Goal: Information Seeking & Learning: Learn about a topic

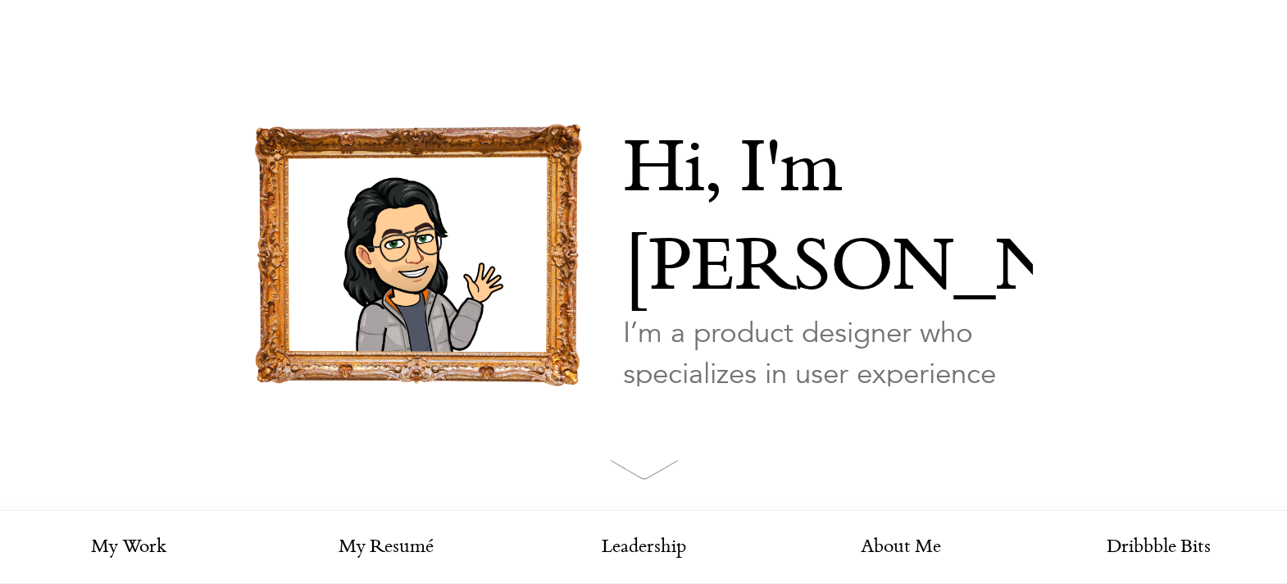
scroll to position [389, 0]
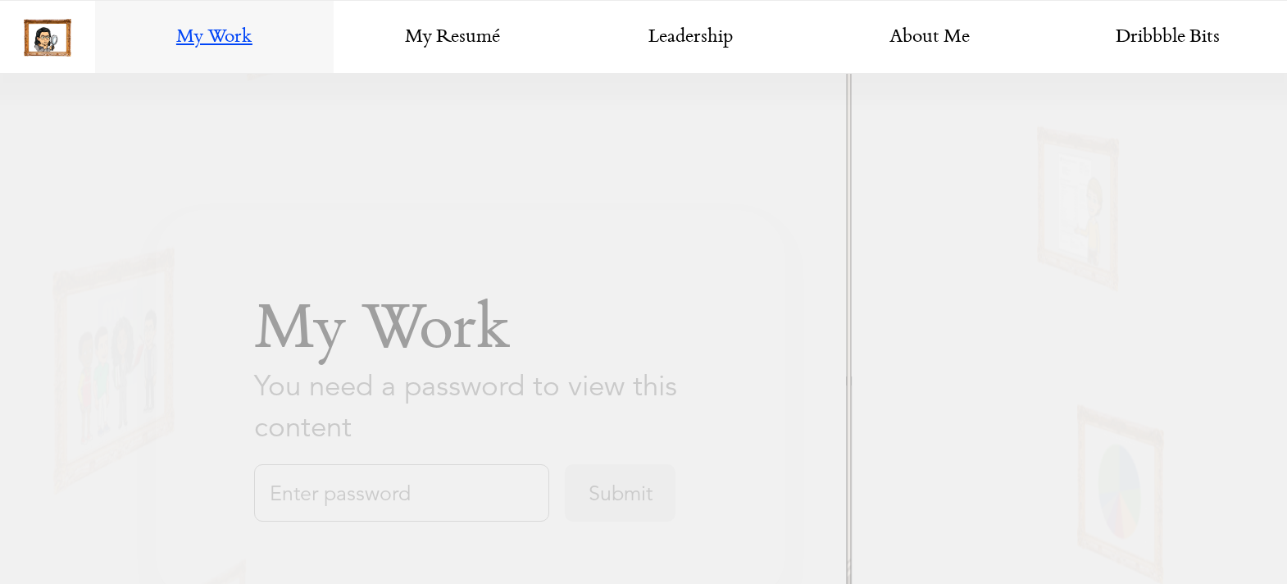
click at [313, 521] on div "My Work You need a password to view this content Submit" at bounding box center [470, 406] width 629 height 393
click at [348, 481] on input "text" at bounding box center [401, 492] width 295 height 57
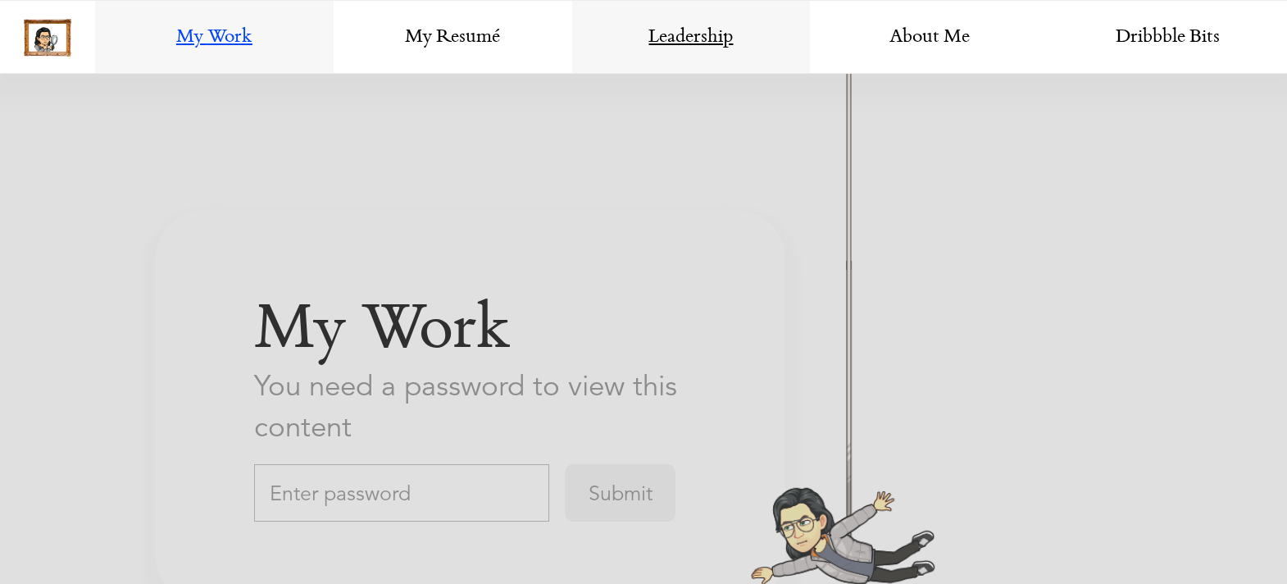
scroll to position [2852, 0]
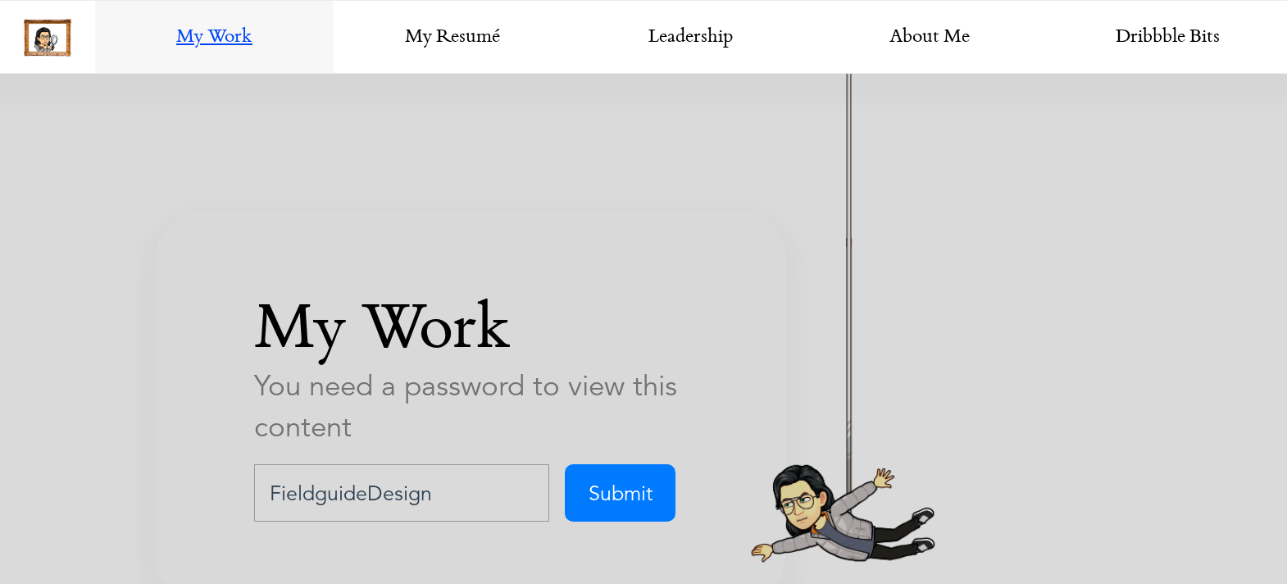
type input "FieldguideDesign"
click at [565, 464] on input "Submit" at bounding box center [620, 492] width 111 height 57
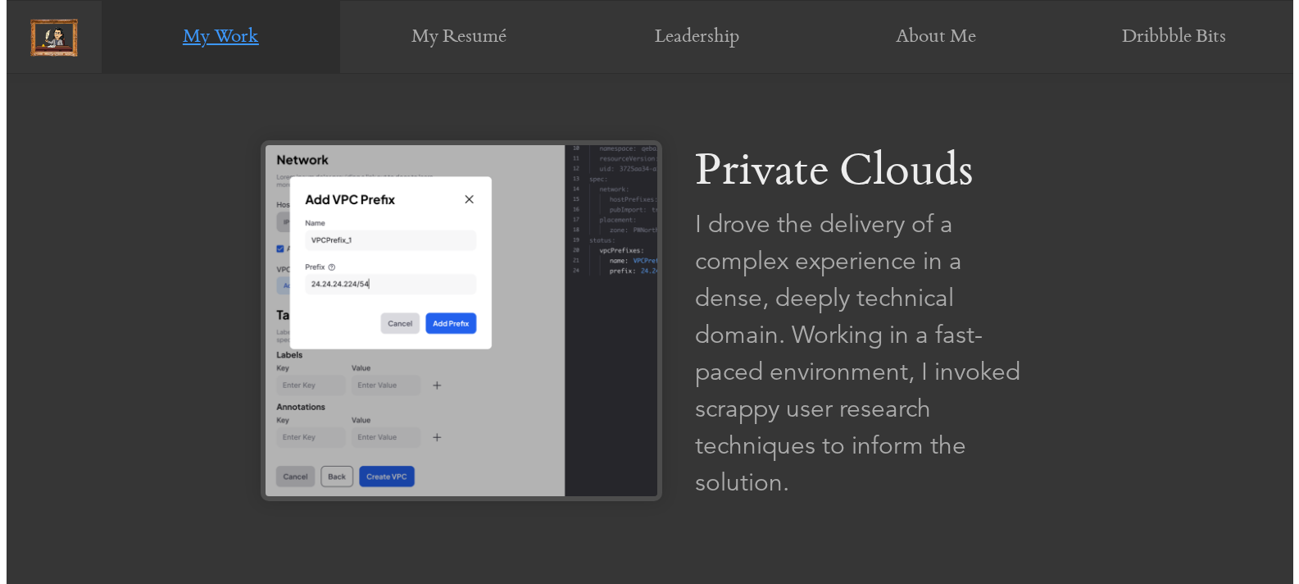
scroll to position [968, 0]
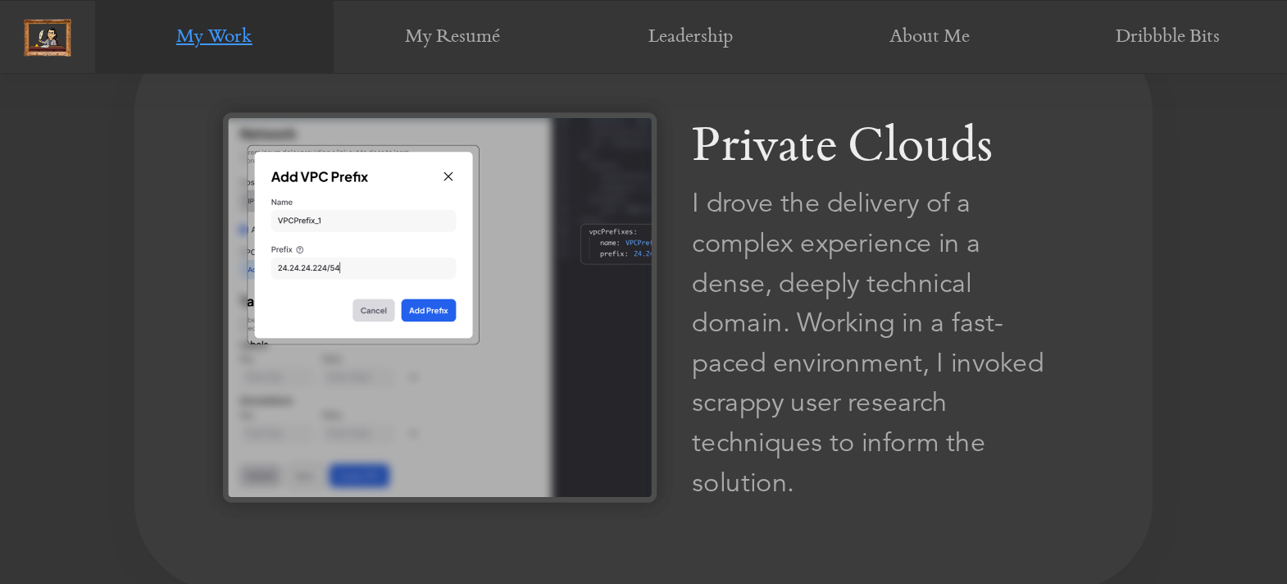
click at [875, 282] on div "I drove the delivery of a complex experience in a dense, deeply technical domai…" at bounding box center [878, 343] width 372 height 319
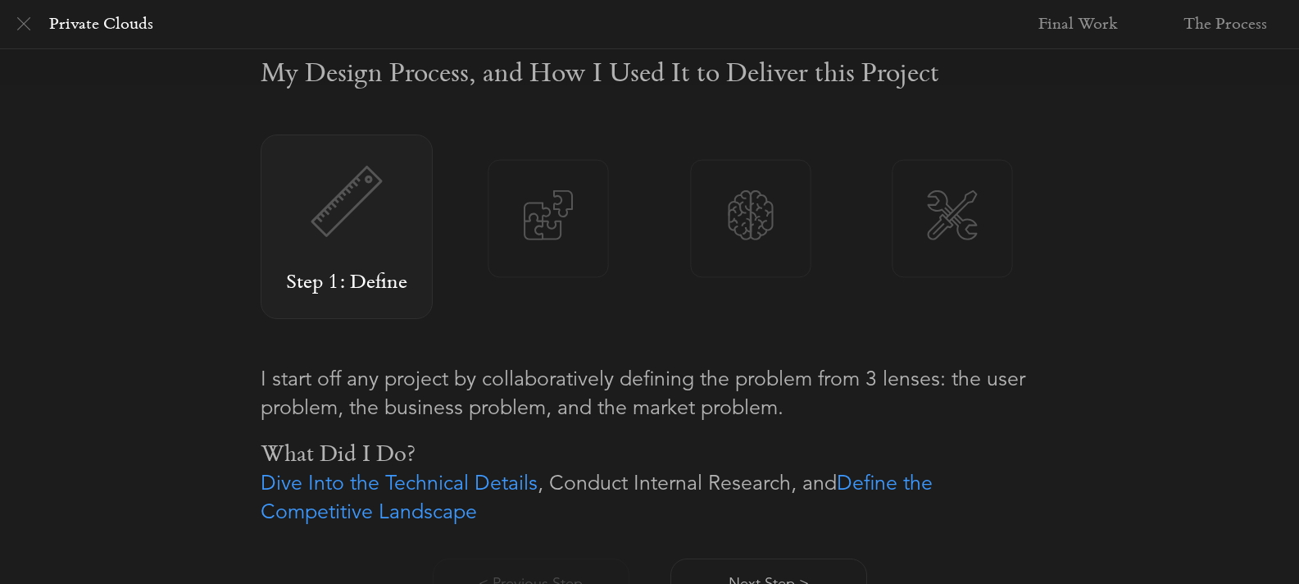
scroll to position [998, 0]
click at [775, 452] on p "What Did I Do?" at bounding box center [650, 452] width 779 height 29
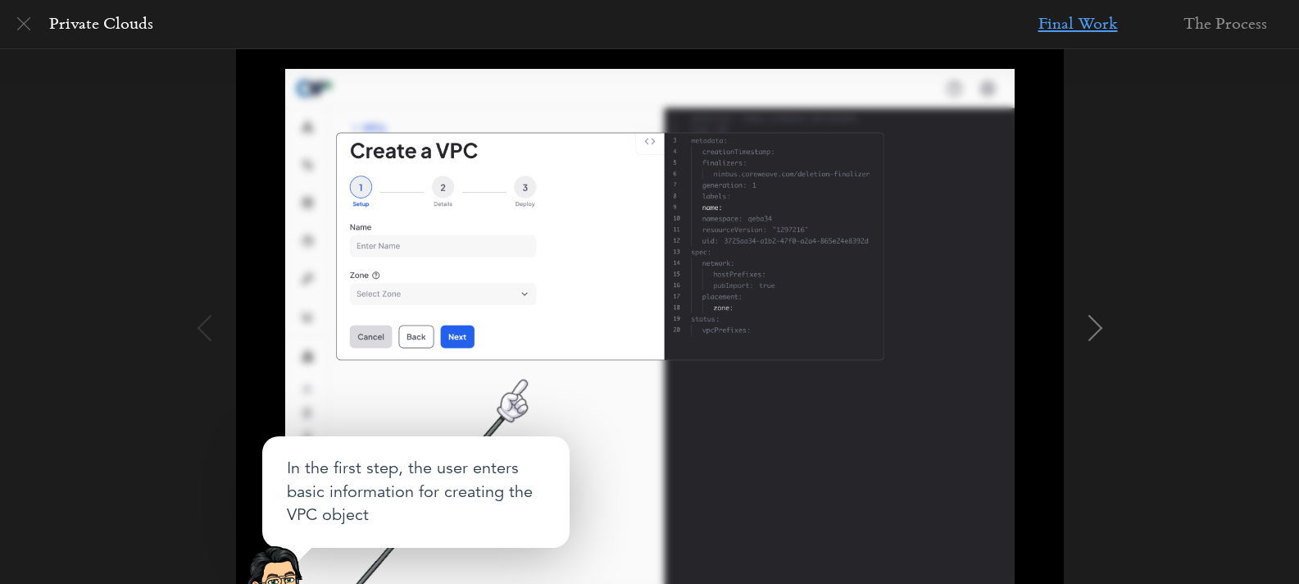
scroll to position [227, 0]
click at [1092, 334] on img at bounding box center [1096, 327] width 26 height 26
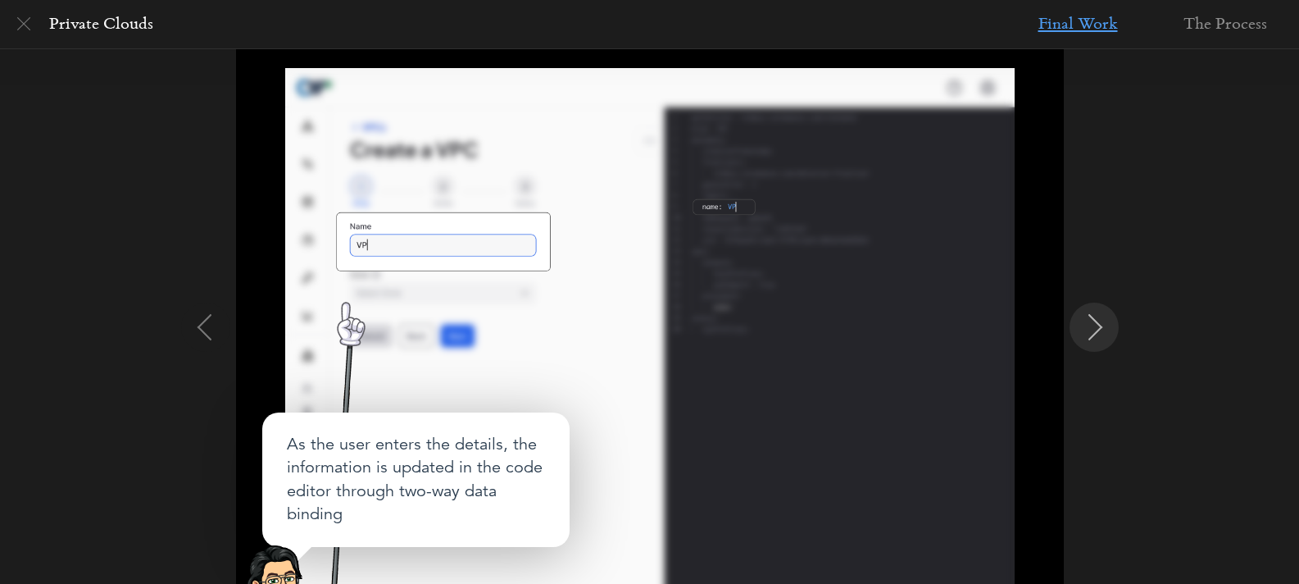
click at [1088, 333] on img at bounding box center [1096, 327] width 26 height 26
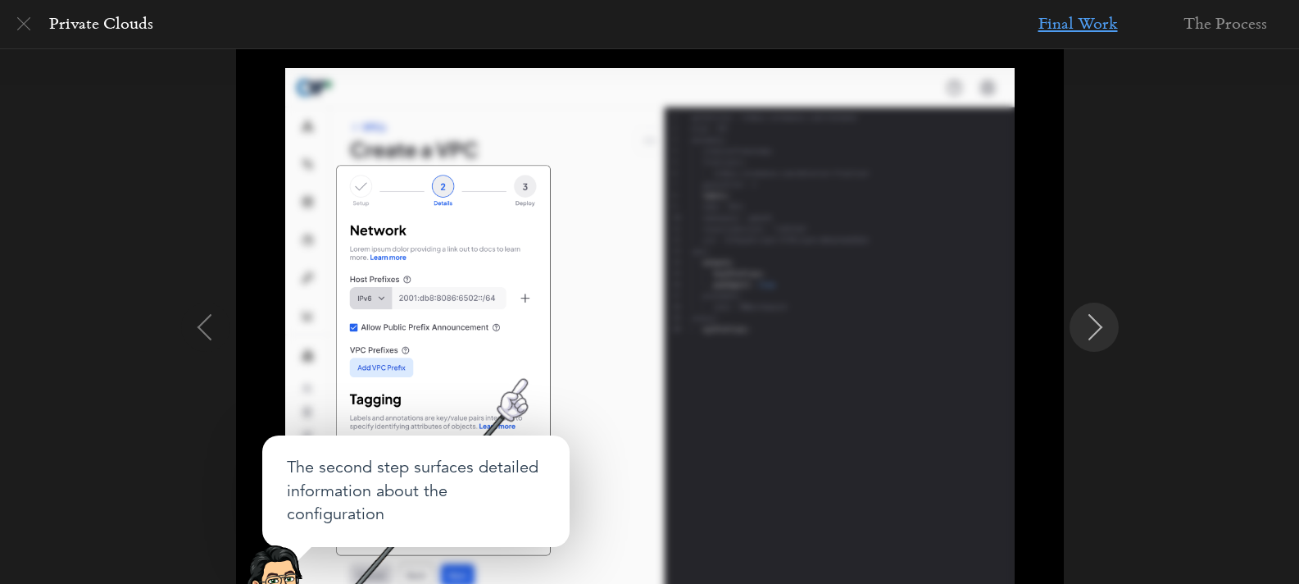
click at [1088, 333] on img at bounding box center [1096, 327] width 26 height 26
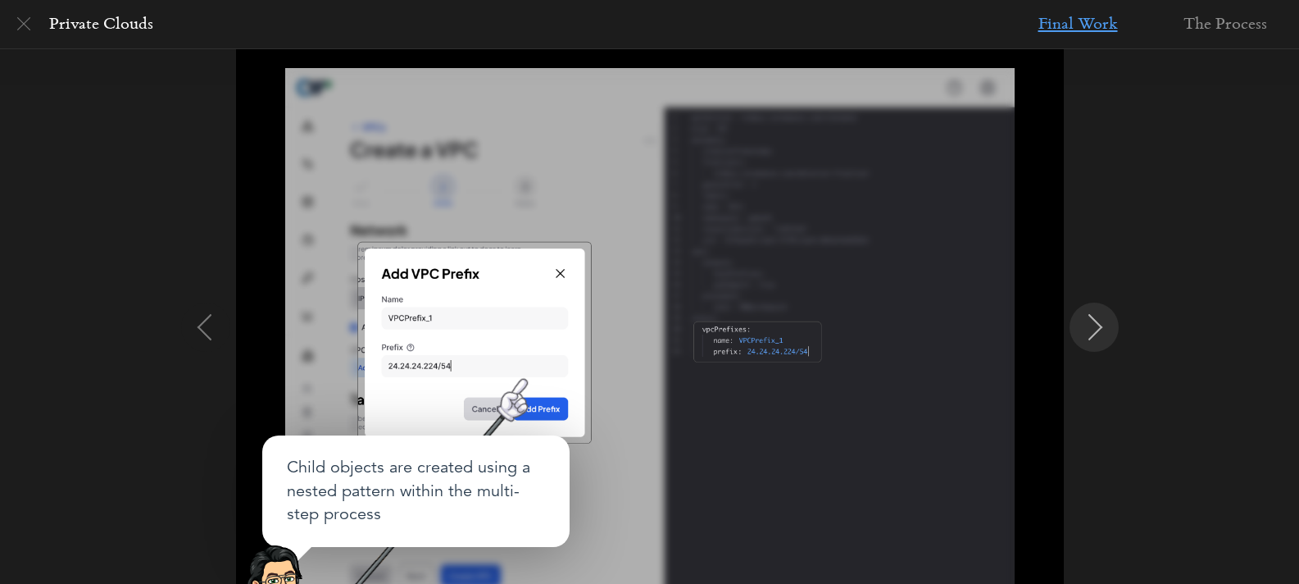
click at [1088, 333] on img at bounding box center [1096, 327] width 26 height 26
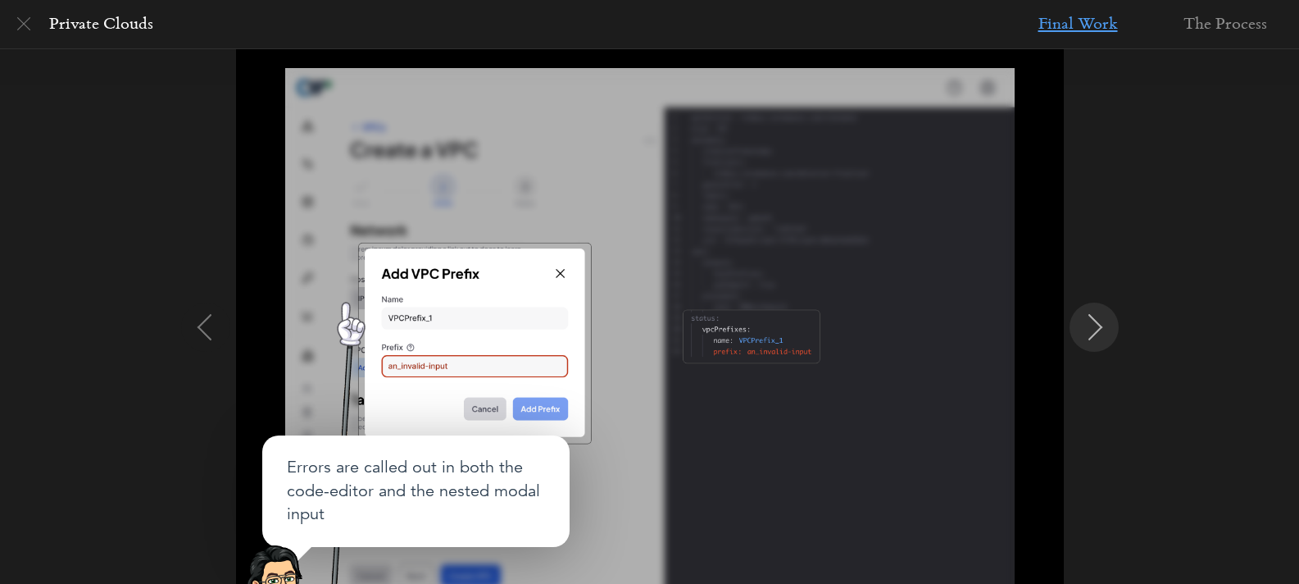
click at [1088, 333] on img at bounding box center [1096, 327] width 26 height 26
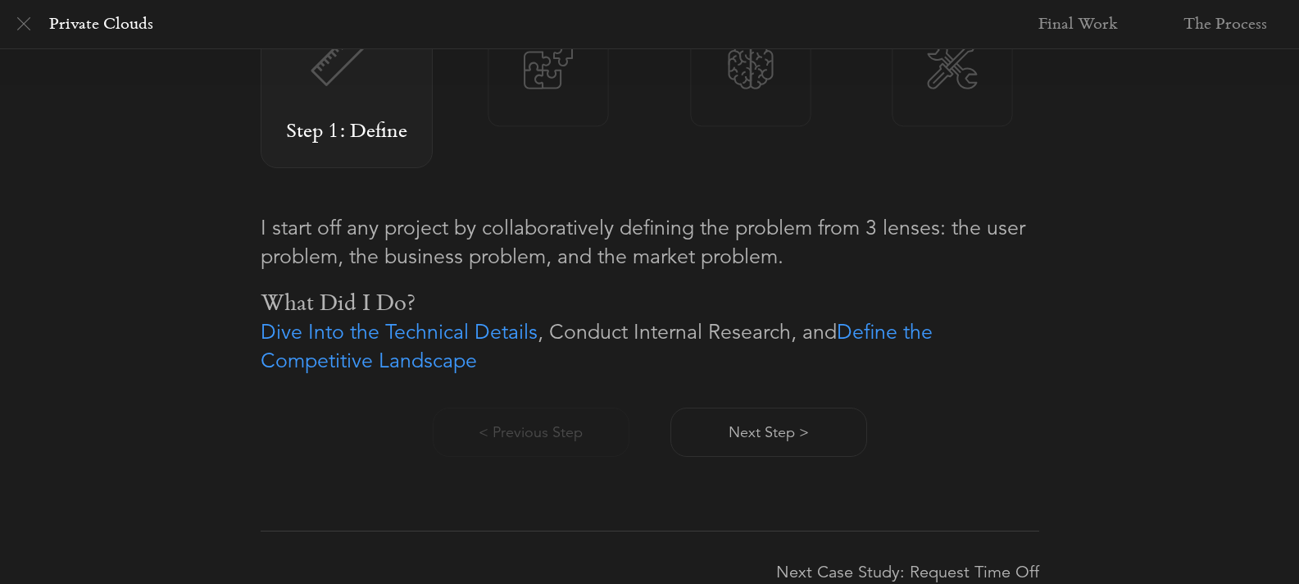
scroll to position [1175, 0]
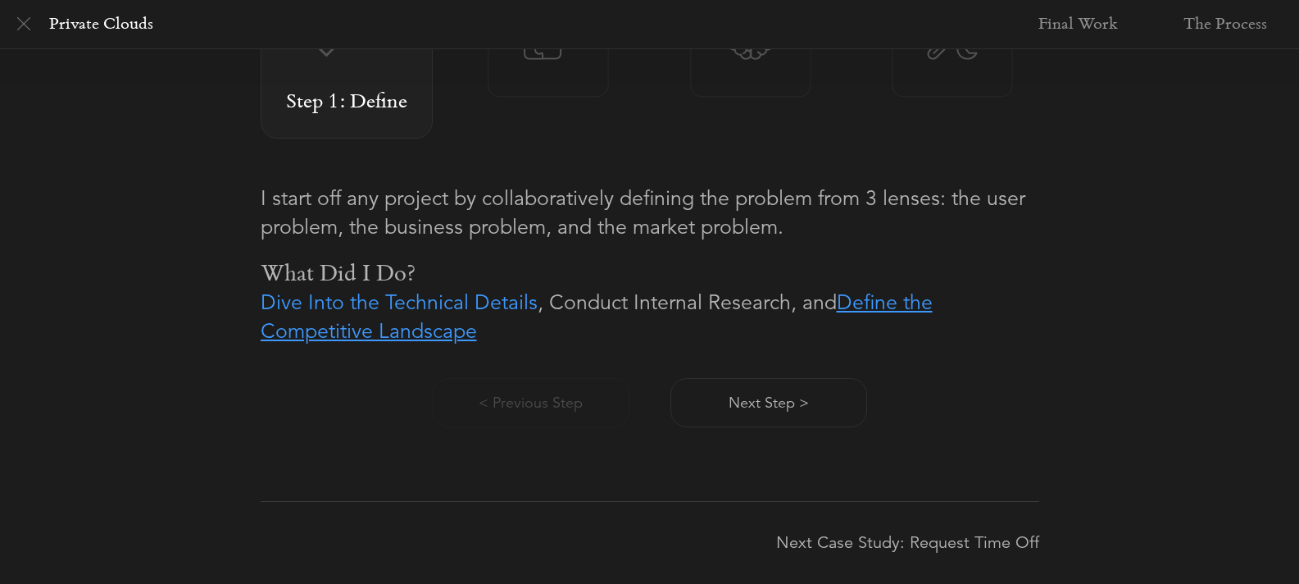
click at [877, 311] on link "Define the Competitive Landscape" at bounding box center [597, 316] width 672 height 54
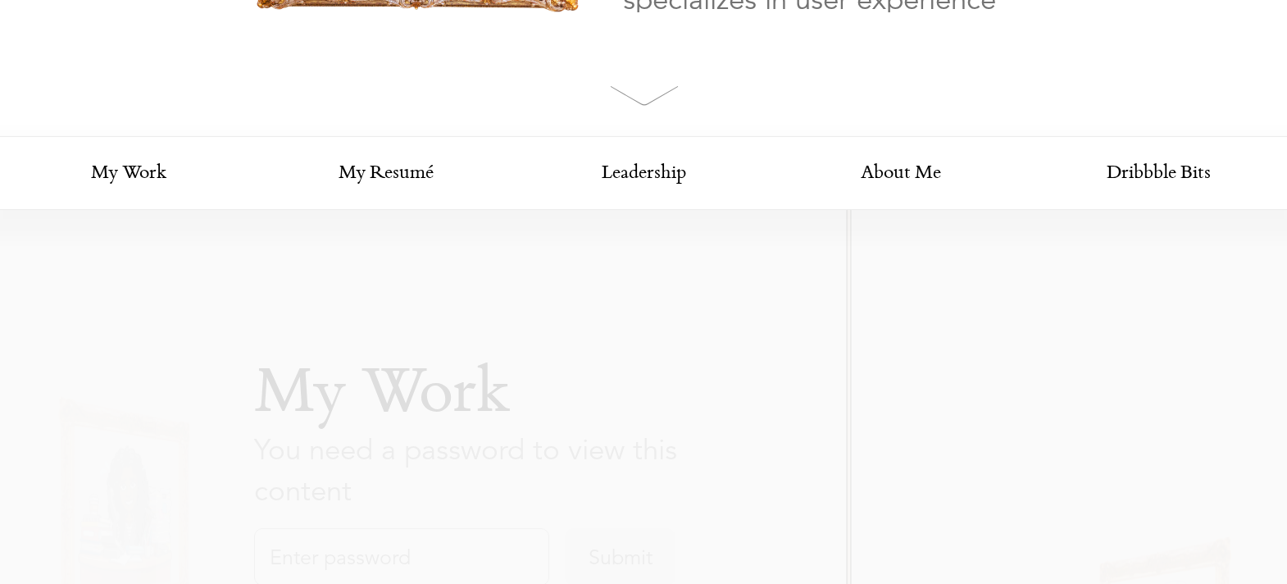
scroll to position [375, 0]
click at [148, 159] on link "My Work" at bounding box center [128, 173] width 257 height 74
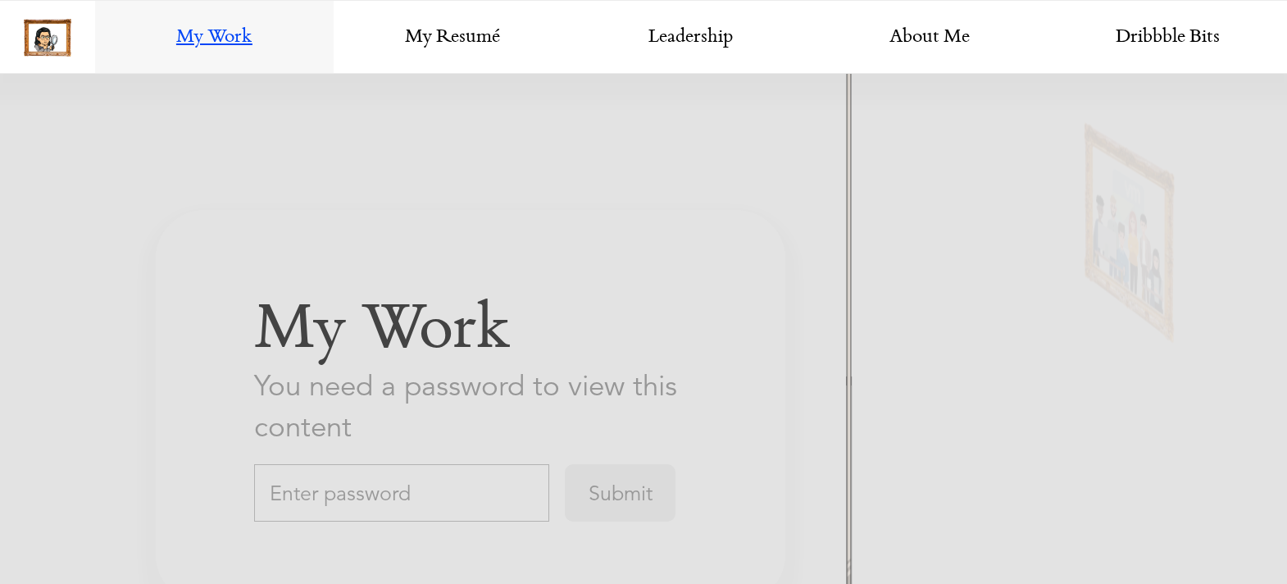
click at [399, 506] on input "text" at bounding box center [401, 492] width 295 height 57
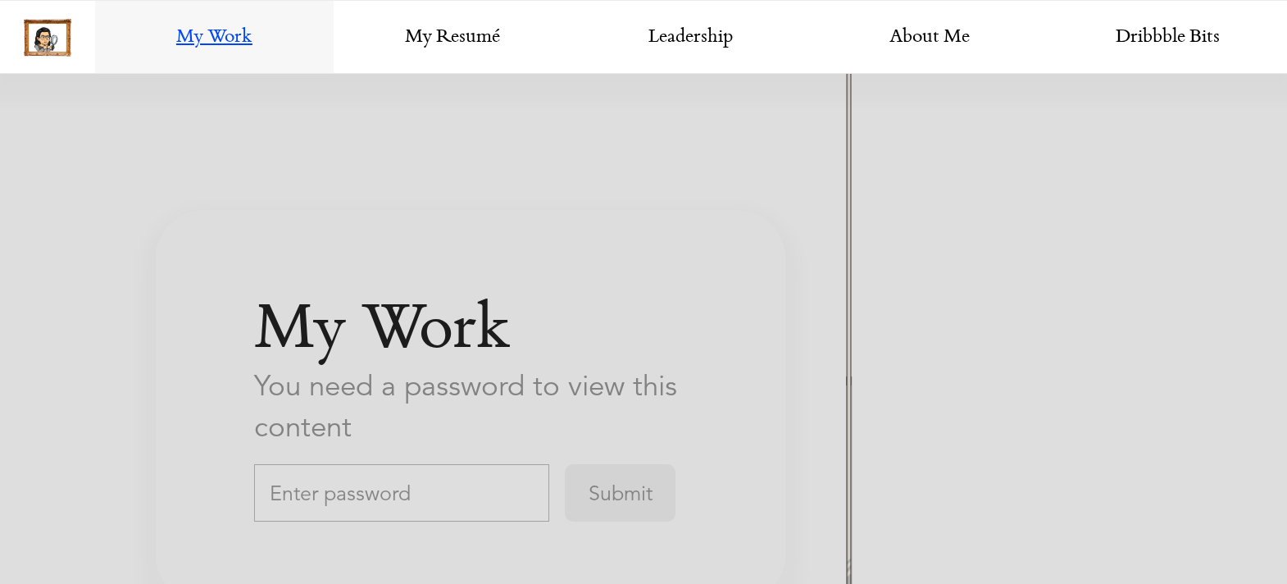
scroll to position [2852, 0]
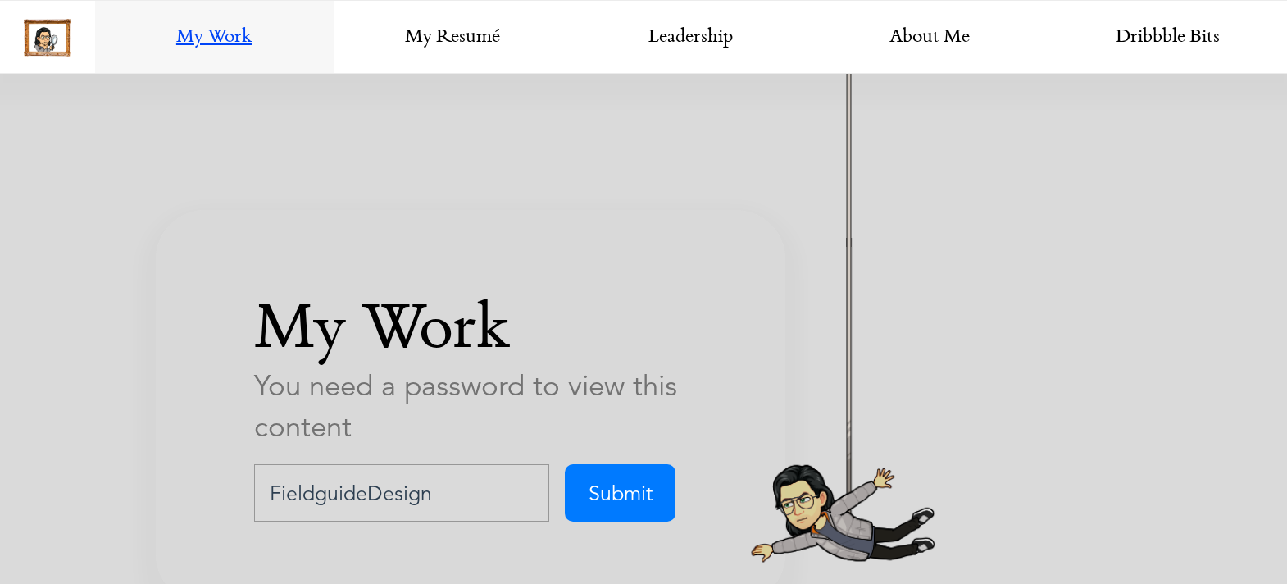
type input "FieldguideDesign"
click at [565, 464] on input "Submit" at bounding box center [620, 492] width 111 height 57
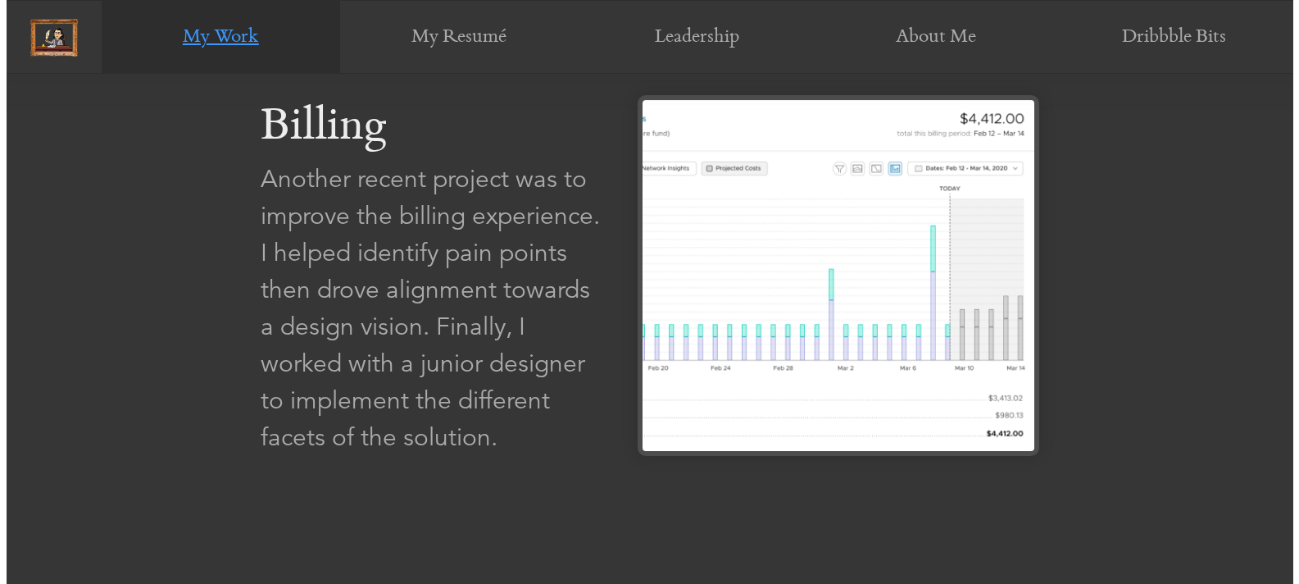
scroll to position [2624, 0]
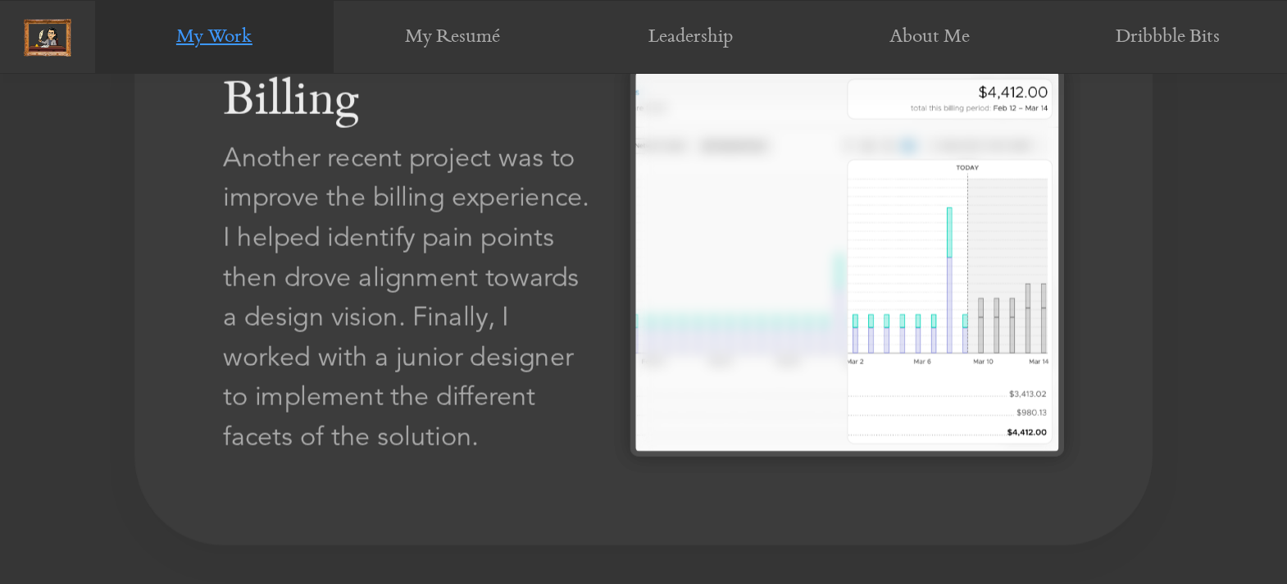
click at [738, 313] on img at bounding box center [847, 260] width 434 height 389
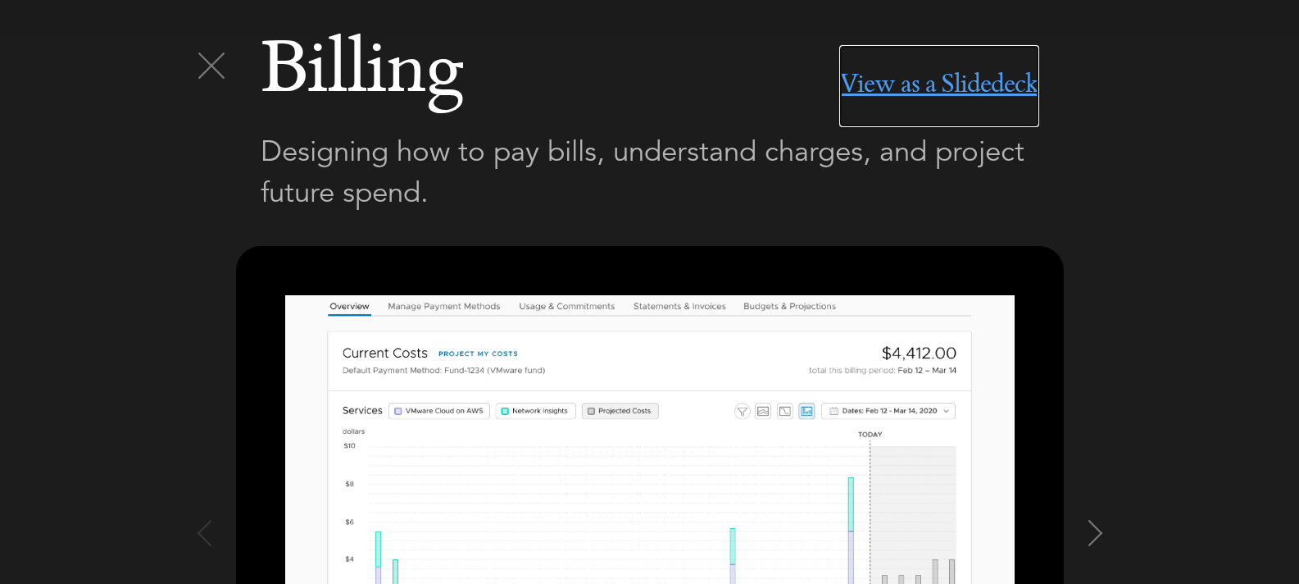
click at [979, 80] on link "View as a Slidedeck" at bounding box center [938, 86] width 199 height 82
